Goal: Information Seeking & Learning: Learn about a topic

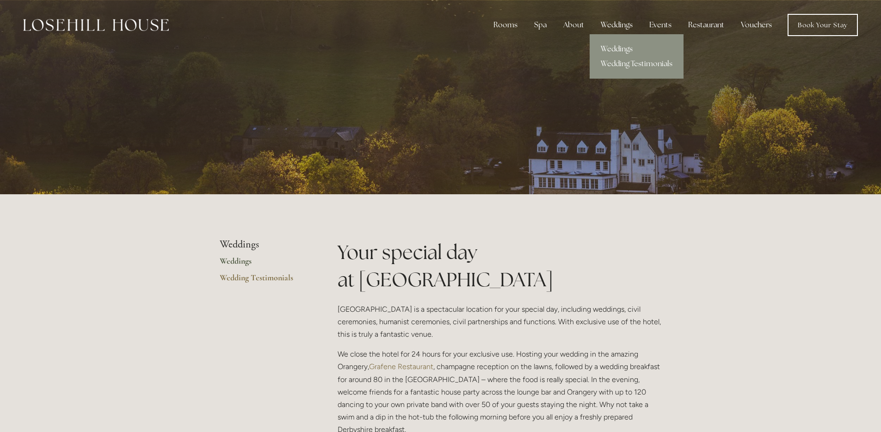
click at [612, 48] on link "Weddings" at bounding box center [637, 49] width 94 height 15
click at [243, 262] on link "Weddings" at bounding box center [264, 264] width 88 height 17
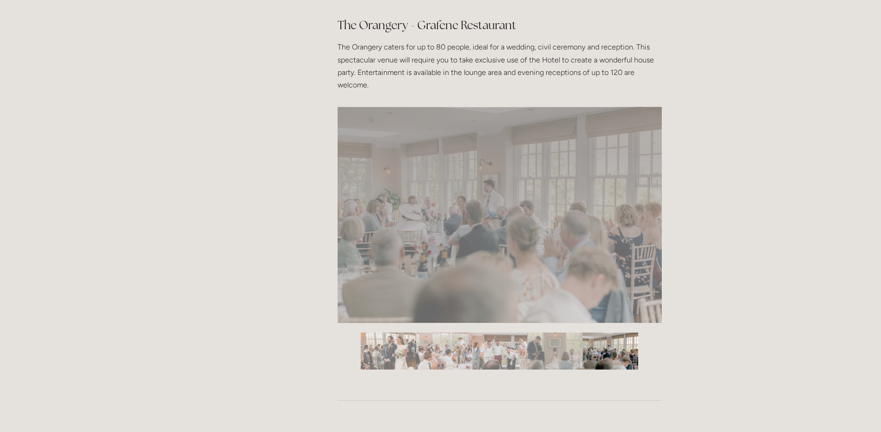
scroll to position [1453, 0]
